Goal: Transaction & Acquisition: Purchase product/service

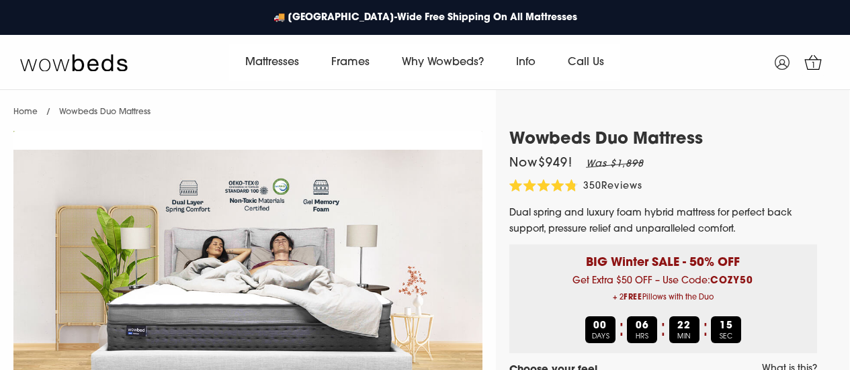
select select "Firm"
select select "Queen"
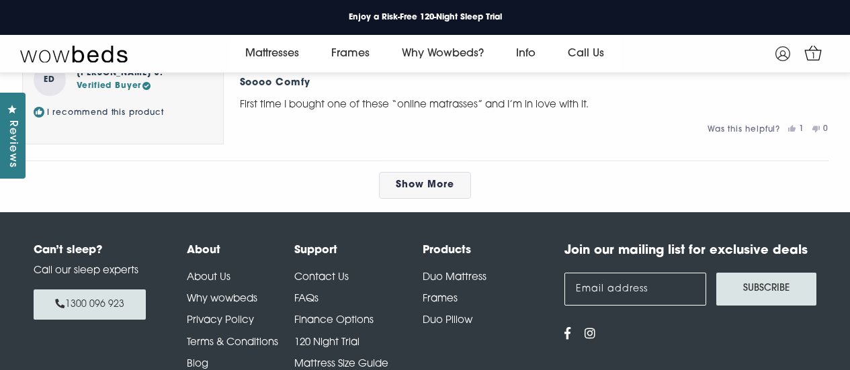
scroll to position [6665, 0]
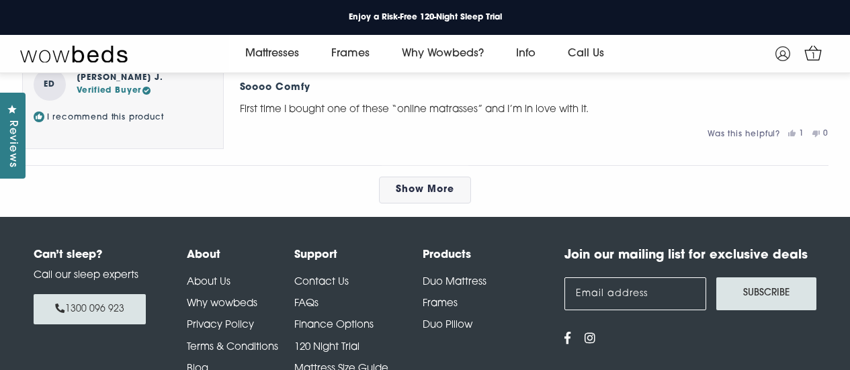
click at [401, 204] on link "Show More" at bounding box center [425, 190] width 92 height 27
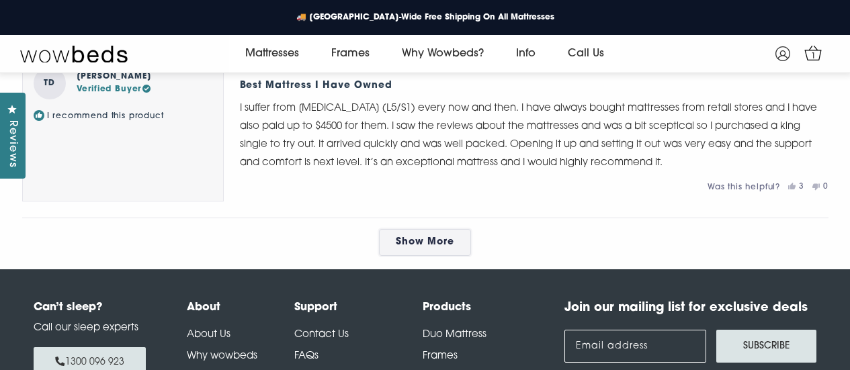
scroll to position [7356, 0]
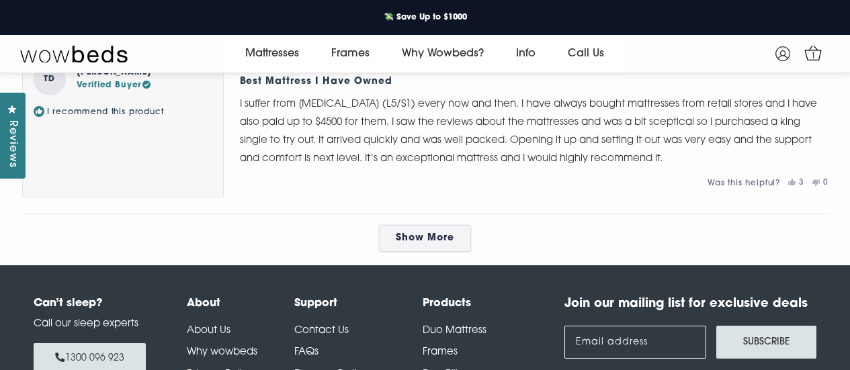
click at [421, 252] on link "Show More" at bounding box center [425, 238] width 92 height 27
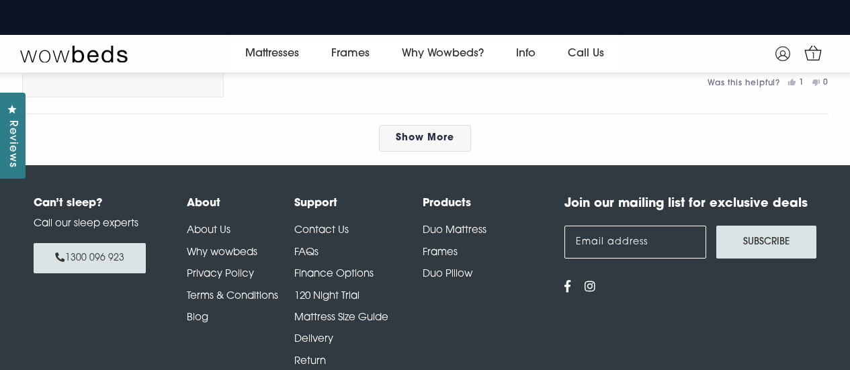
scroll to position [8173, 0]
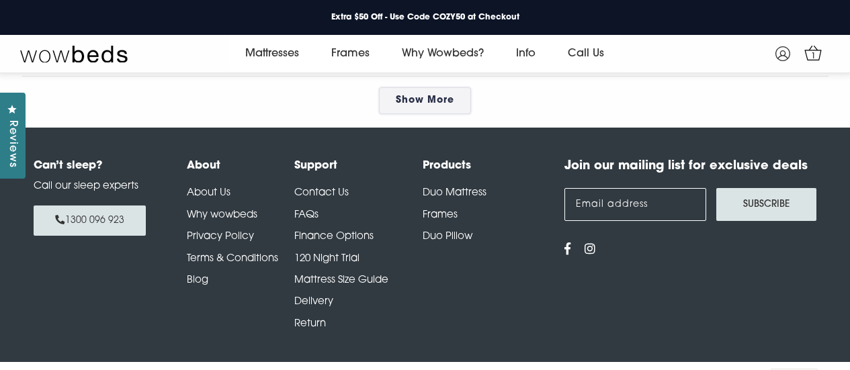
click at [430, 106] on span "Show More" at bounding box center [425, 100] width 58 height 10
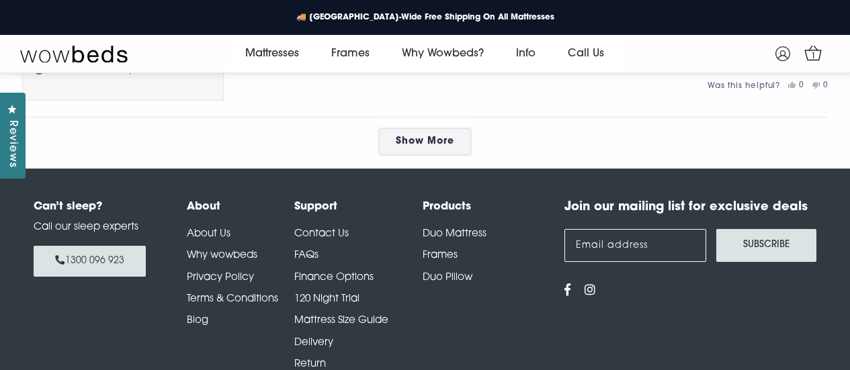
scroll to position [8790, 0]
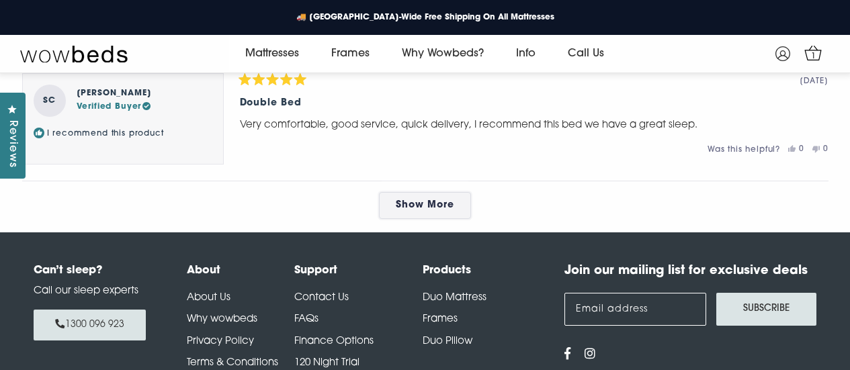
click at [415, 210] on span "Show More" at bounding box center [425, 205] width 58 height 10
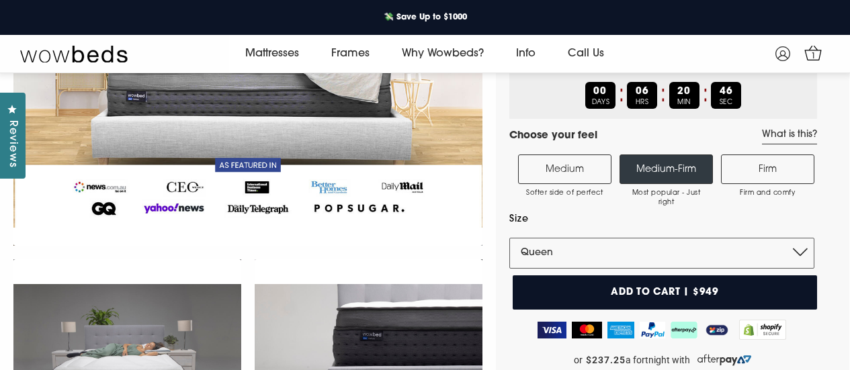
scroll to position [0, 0]
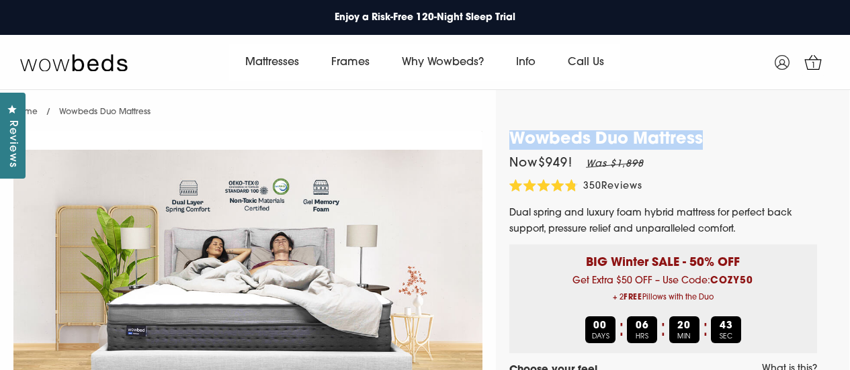
drag, startPoint x: 516, startPoint y: 139, endPoint x: 713, endPoint y: 141, distance: 196.9
click at [713, 141] on h1 "Wowbeds Duo Mattress" at bounding box center [663, 139] width 308 height 19
copy h1 "Wowbeds Duo Mattress"
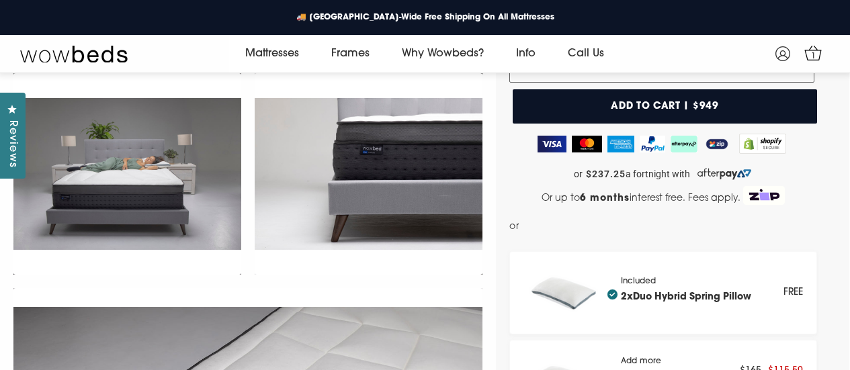
scroll to position [404, 0]
